Goal: Download file/media

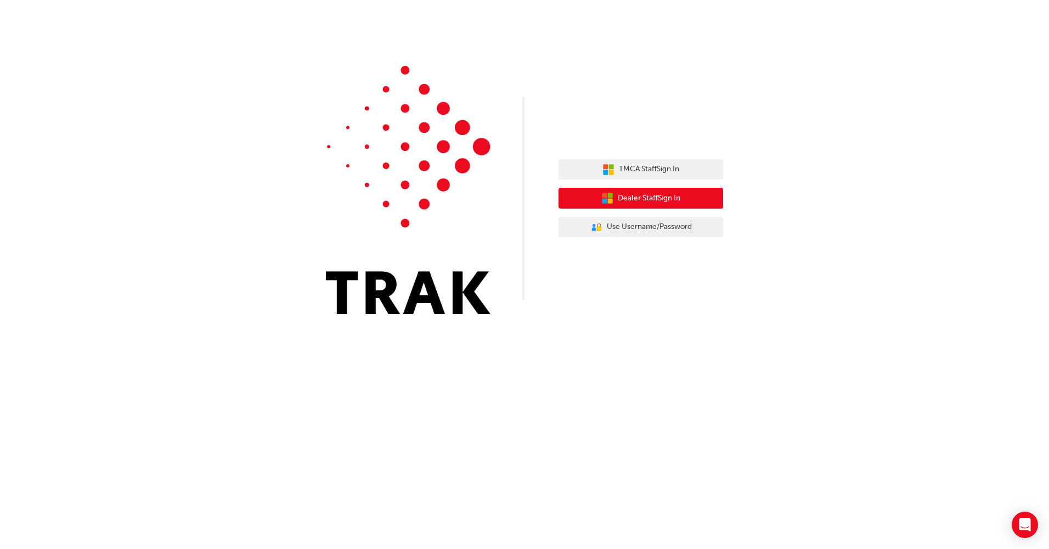
click at [636, 205] on button "Dealer Staff Sign In" at bounding box center [641, 198] width 165 height 21
